Goal: Transaction & Acquisition: Purchase product/service

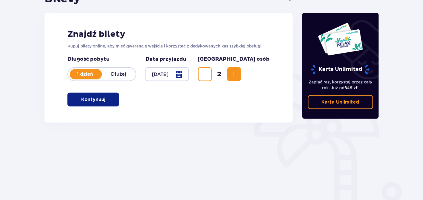
scroll to position [68, 0]
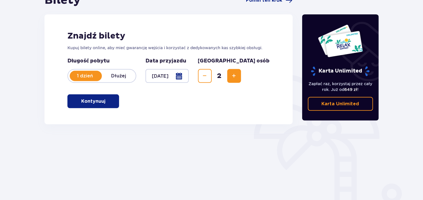
click at [93, 103] on p "Kontynuuj" at bounding box center [93, 101] width 24 height 6
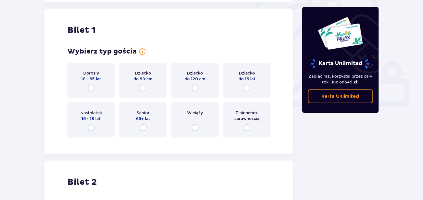
scroll to position [192, 0]
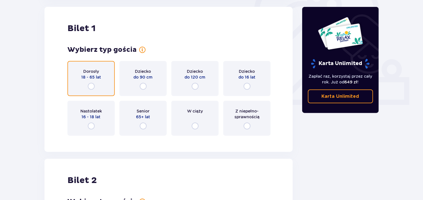
click at [88, 87] on input "radio" at bounding box center [91, 86] width 7 height 7
radio input "true"
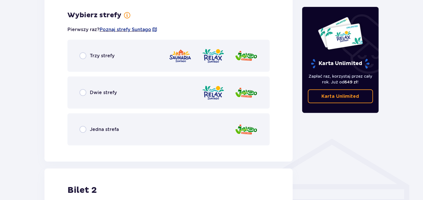
scroll to position [332, 0]
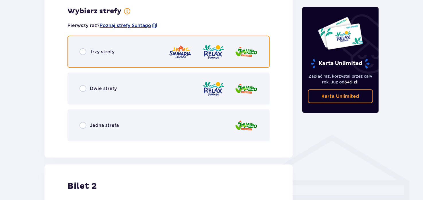
click at [82, 51] on input "radio" at bounding box center [83, 51] width 7 height 7
radio input "true"
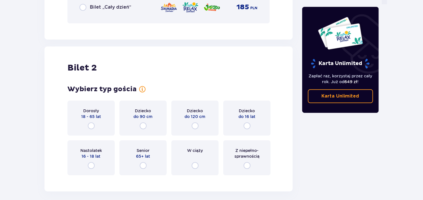
scroll to position [616, 0]
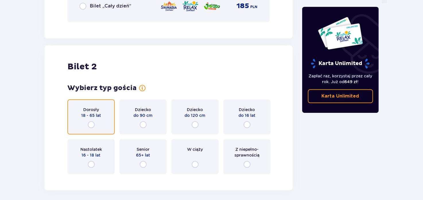
click at [93, 123] on input "radio" at bounding box center [91, 124] width 7 height 7
radio input "true"
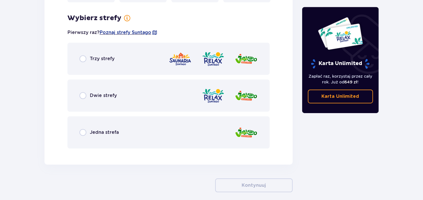
scroll to position [794, 0]
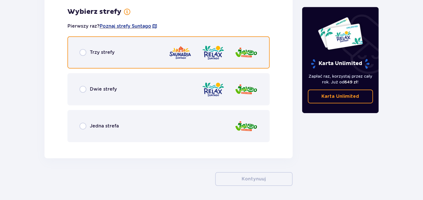
click at [80, 52] on input "radio" at bounding box center [83, 52] width 7 height 7
radio input "true"
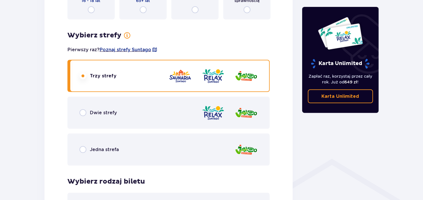
scroll to position [317, 0]
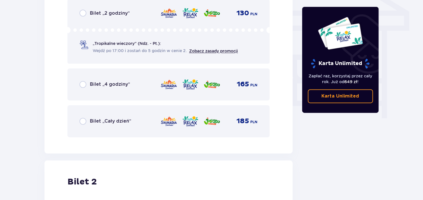
scroll to position [478, 0]
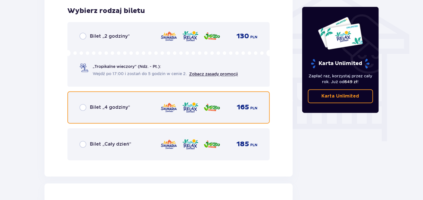
click at [84, 109] on input "radio" at bounding box center [83, 107] width 7 height 7
radio input "true"
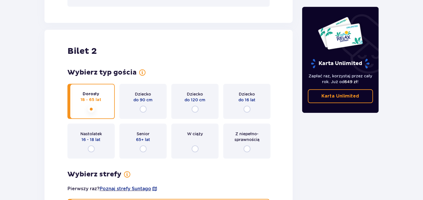
scroll to position [654, 0]
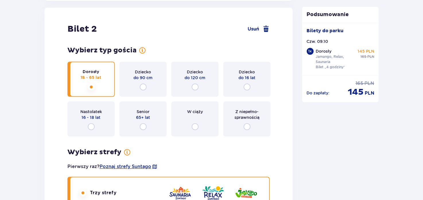
radio input "true"
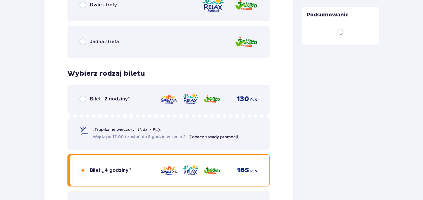
radio input "true"
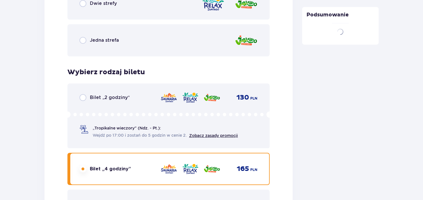
click at [80, 165] on input "radio" at bounding box center [83, 168] width 7 height 7
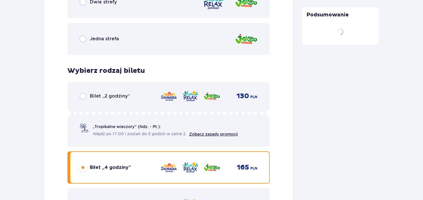
radio input "true"
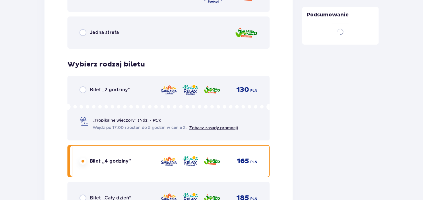
radio input "true"
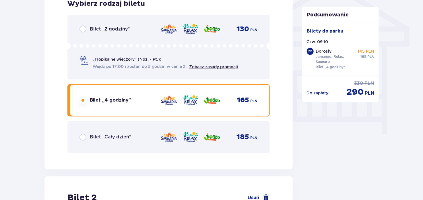
radio input "true"
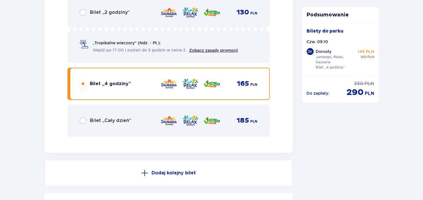
scroll to position [1037, 0]
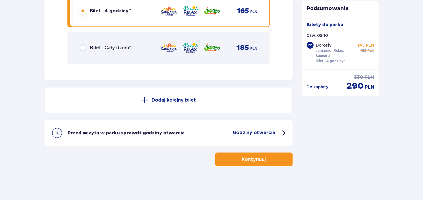
drag, startPoint x: 423, startPoint y: 177, endPoint x: 425, endPoint y: 134, distance: 42.9
click at [255, 156] on p "Kontynuuj" at bounding box center [254, 159] width 24 height 6
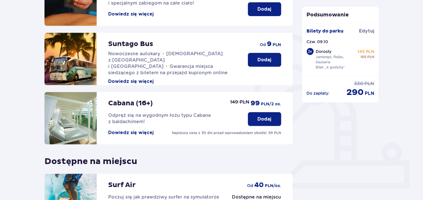
scroll to position [109, 0]
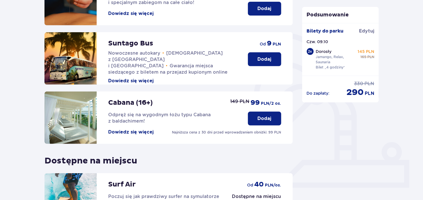
click at [266, 62] on button "Dodaj" at bounding box center [264, 59] width 33 height 14
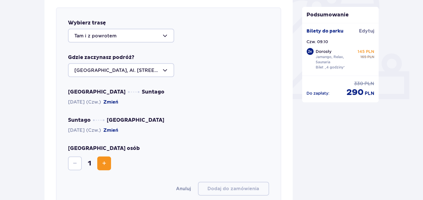
scroll to position [198, 0]
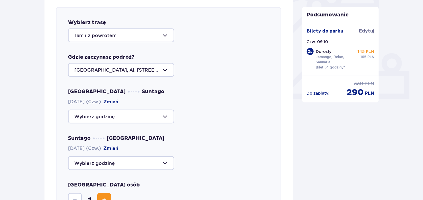
click at [154, 68] on div at bounding box center [121, 70] width 106 height 14
click at [205, 71] on div "Warszawa, Al. Jerozolimskie 56" at bounding box center [168, 70] width 201 height 14
click at [148, 115] on div at bounding box center [121, 116] width 106 height 14
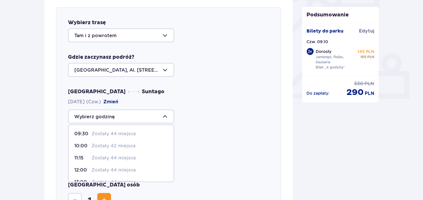
scroll to position [0, 0]
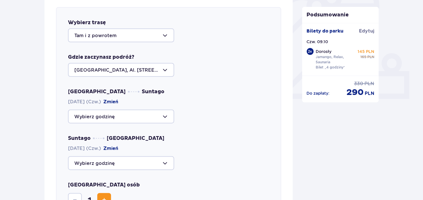
click at [198, 105] on div "Warszawa Suntago 09.10.2025 (Czw.) Zmień" at bounding box center [168, 105] width 201 height 35
click at [162, 69] on div at bounding box center [121, 70] width 106 height 14
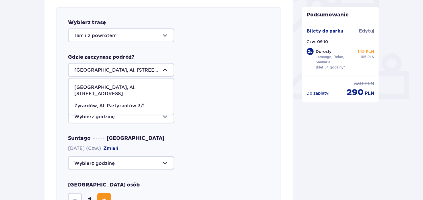
click at [162, 69] on div at bounding box center [121, 70] width 106 height 14
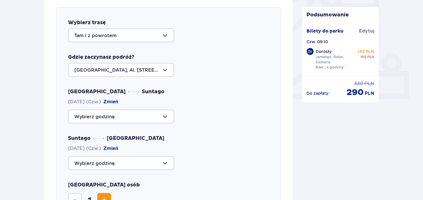
click at [139, 69] on div at bounding box center [121, 70] width 106 height 14
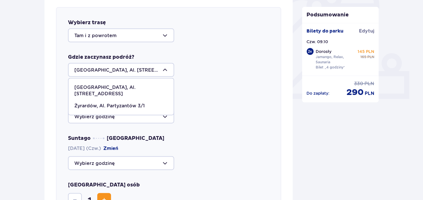
click at [135, 103] on p "Żyrardów, Al. Partyzantów 3/1" at bounding box center [109, 106] width 70 height 6
type input "Żyrardów, Al. Partyzantów 3/1"
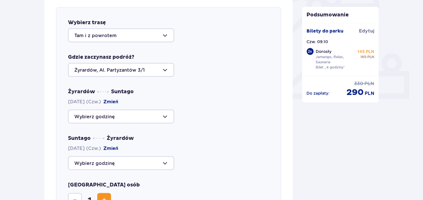
click at [159, 114] on div at bounding box center [121, 116] width 106 height 14
click at [206, 123] on div at bounding box center [168, 116] width 201 height 14
click at [151, 169] on div at bounding box center [121, 163] width 106 height 14
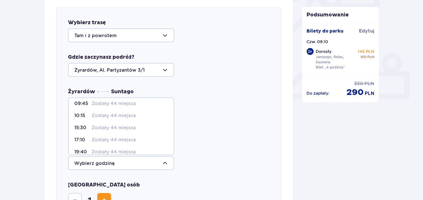
scroll to position [3, 0]
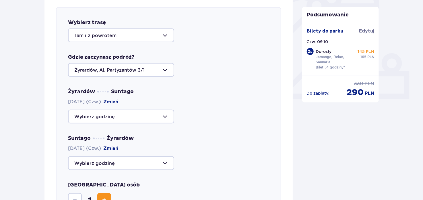
click at [165, 36] on div at bounding box center [121, 35] width 106 height 14
click at [184, 36] on div "Tam i z powrotem" at bounding box center [168, 35] width 201 height 14
click at [164, 34] on div at bounding box center [121, 35] width 106 height 14
click at [192, 40] on div "Tam i z powrotem" at bounding box center [168, 35] width 201 height 14
click at [155, 117] on div at bounding box center [121, 116] width 106 height 14
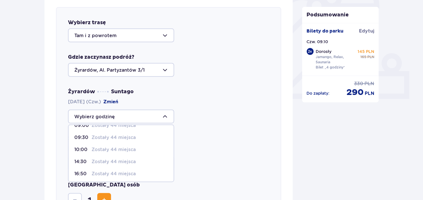
scroll to position [10, 0]
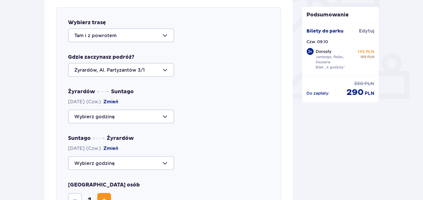
click at [205, 156] on div at bounding box center [168, 163] width 201 height 14
click at [167, 113] on div at bounding box center [121, 116] width 106 height 14
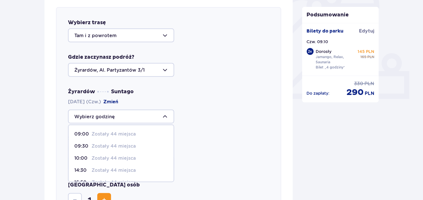
click at [121, 156] on p "Zostały 44 miejsca" at bounding box center [114, 158] width 44 height 6
type input "10:00"
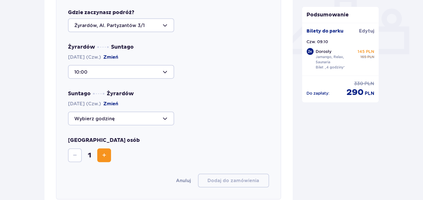
scroll to position [251, 0]
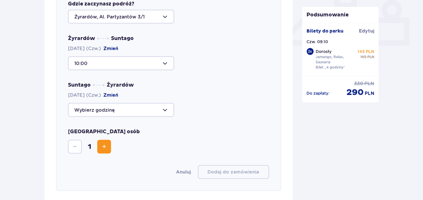
click at [124, 107] on div at bounding box center [121, 110] width 106 height 14
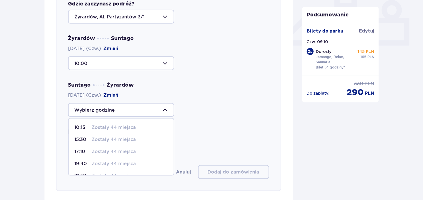
drag, startPoint x: 174, startPoint y: 134, endPoint x: 174, endPoint y: 138, distance: 3.8
click at [174, 138] on div "Wybierz trasę Tam i z powrotem Gdzie zaczynasz podróż? Żyrardów, Al. Partyzantó…" at bounding box center [168, 72] width 225 height 237
click at [124, 140] on p "Zostały 44 miejsca" at bounding box center [114, 139] width 44 height 6
type input "15:30"
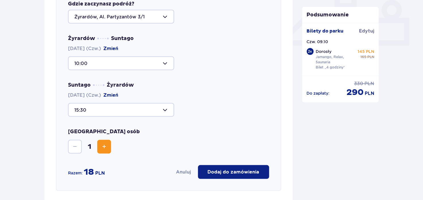
click at [111, 146] on button "Increase" at bounding box center [104, 147] width 14 height 14
click at [162, 107] on div at bounding box center [121, 110] width 106 height 14
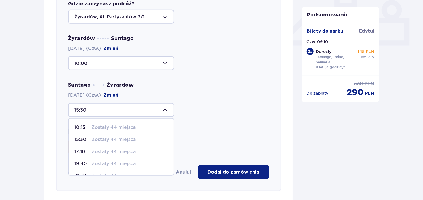
click at [194, 103] on div "15:30 10:15 Zostały 44 miejsca 15:30 Zostały 44 miejsca 17:10 Zostały 44 miejsc…" at bounding box center [168, 110] width 201 height 14
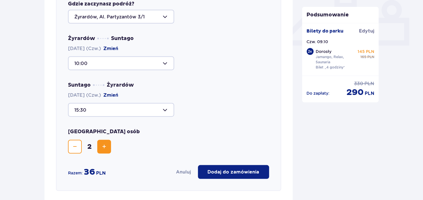
click at [235, 169] on p "Dodaj do zamówienia" at bounding box center [234, 172] width 52 height 6
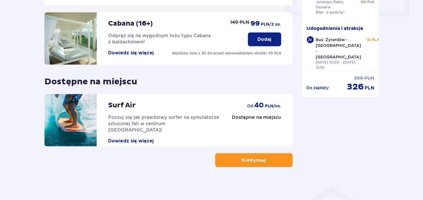
scroll to position [281, 0]
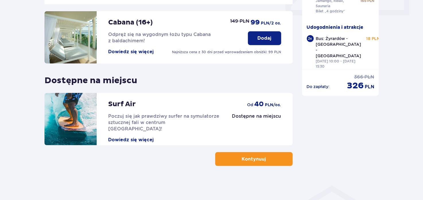
drag, startPoint x: 423, startPoint y: 147, endPoint x: 423, endPoint y: 111, distance: 35.6
click at [261, 157] on p "Kontynuuj" at bounding box center [254, 159] width 24 height 6
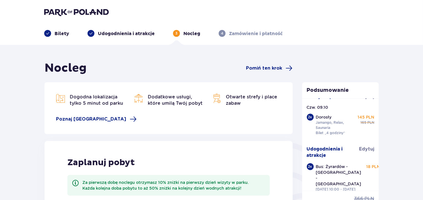
drag, startPoint x: 423, startPoint y: 54, endPoint x: 424, endPoint y: 61, distance: 7.3
click at [423, 61] on html "Bilety Udogodnienia i atrakcje 3 Nocleg 4 Zamówienie i płatność Nocleg Pomiń te…" at bounding box center [211, 100] width 423 height 200
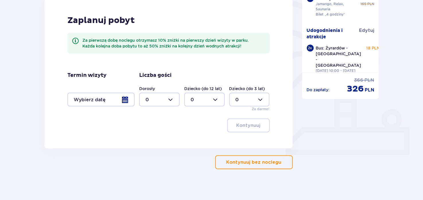
scroll to position [146, 0]
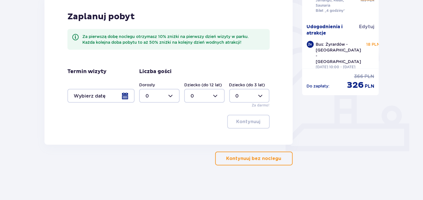
click at [266, 157] on p "Kontynuuj bez noclegu" at bounding box center [254, 158] width 55 height 6
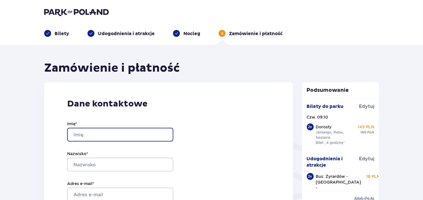
click at [127, 132] on input "Imię *" at bounding box center [120, 135] width 106 height 14
type input "Paweł"
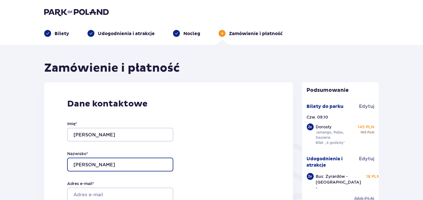
type input "Maciuszek"
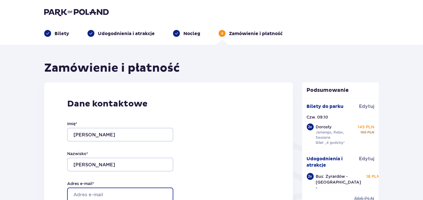
click at [113, 196] on input "Adres e-mail *" at bounding box center [120, 194] width 106 height 14
type input "[PERSON_NAME][EMAIL_ADDRESS][DOMAIN_NAME]"
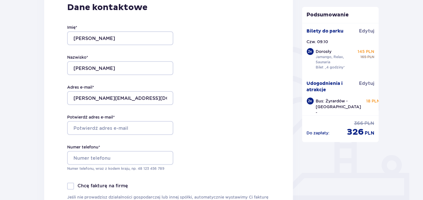
scroll to position [128, 0]
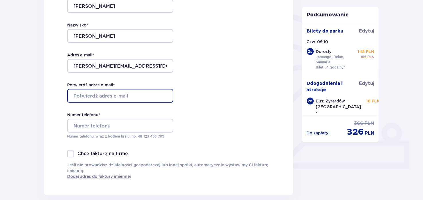
click at [123, 100] on input "Potwierdź adres e-mail *" at bounding box center [120, 96] width 106 height 14
type input "[PERSON_NAME][EMAIL_ADDRESS][DOMAIN_NAME]"
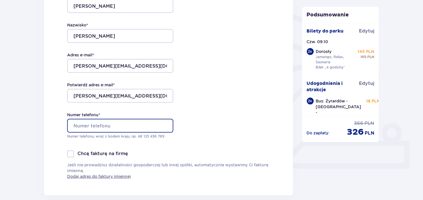
click at [122, 125] on input "Numer telefonu *" at bounding box center [120, 126] width 106 height 14
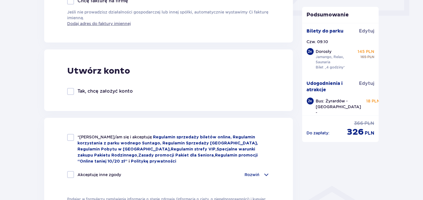
scroll to position [296, 0]
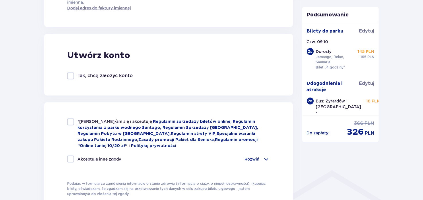
type input "732027393"
click at [72, 75] on div at bounding box center [70, 75] width 7 height 7
checkbox input "true"
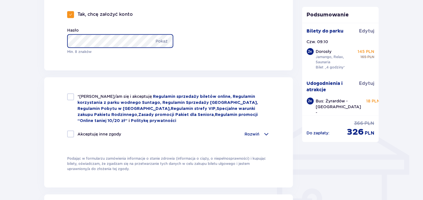
scroll to position [370, 0]
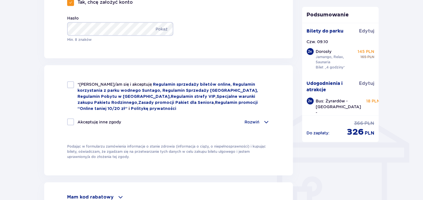
click at [72, 85] on div at bounding box center [70, 84] width 7 height 7
checkbox input "true"
click at [72, 122] on div at bounding box center [70, 121] width 7 height 7
checkbox input "true"
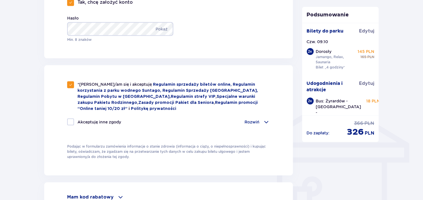
checkbox input "true"
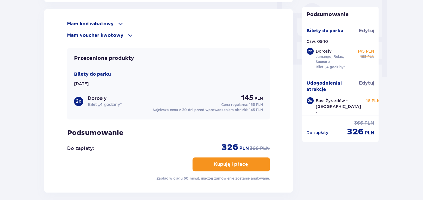
scroll to position [518, 0]
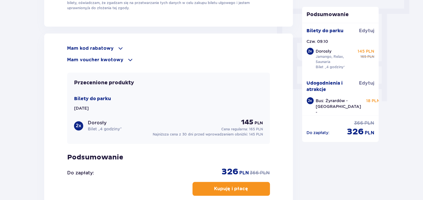
click at [118, 47] on span at bounding box center [120, 48] width 7 height 7
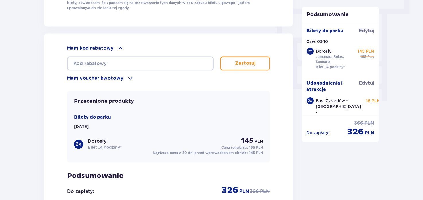
click at [127, 77] on span at bounding box center [130, 78] width 7 height 7
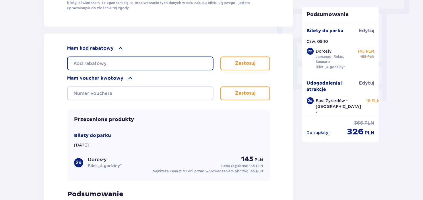
click at [128, 60] on input "text" at bounding box center [140, 64] width 146 height 14
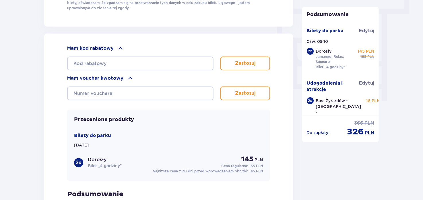
click at [272, 112] on div "Mam kod rabatowy Zastosuj Mam voucher kwotowy Zastosuj Przecenione produkty Bil…" at bounding box center [168, 144] width 249 height 220
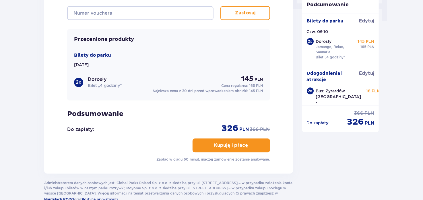
scroll to position [610, 0]
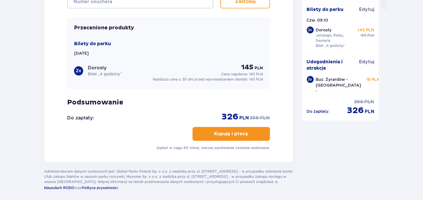
click at [247, 132] on span "button" at bounding box center [249, 133] width 7 height 7
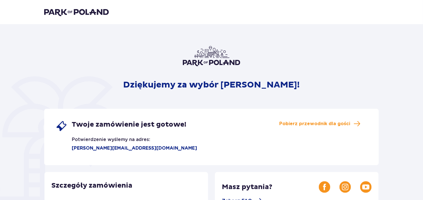
click at [201, 130] on div "Twoje zamówienie jest gotowe! Potwierdzenie wyślemy na adres: [PERSON_NAME][EMA…" at bounding box center [211, 137] width 335 height 56
